Goal: Transaction & Acquisition: Book appointment/travel/reservation

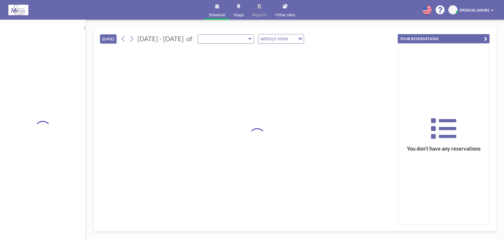
type input "Conference Room"
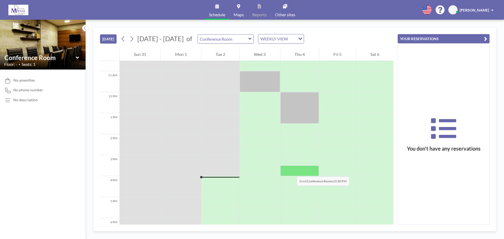
scroll to position [220, 0]
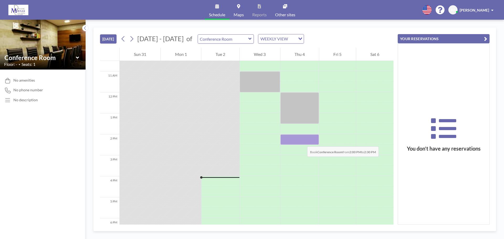
click at [302, 141] on div at bounding box center [299, 139] width 39 height 10
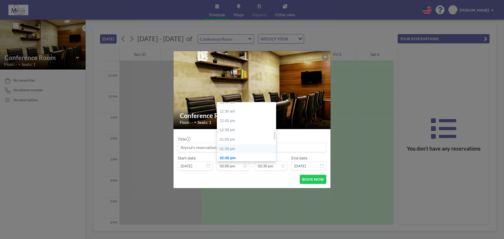
scroll to position [209, 0]
click at [231, 152] on div "01:30 pm" at bounding box center [247, 149] width 61 height 9
type input "01:30 pm"
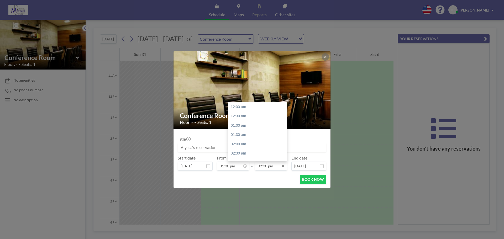
scroll to position [271, 0]
click at [241, 128] on div "03:30 pm" at bounding box center [258, 125] width 61 height 9
type input "03:30 pm"
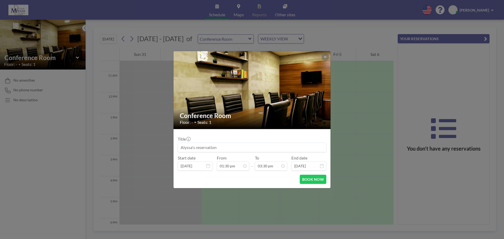
click at [228, 146] on input at bounding box center [252, 147] width 148 height 9
type input "[PERSON_NAME] and [PERSON_NAME]"
click at [310, 179] on button "BOOK NOW" at bounding box center [313, 179] width 26 height 9
